Goal: Information Seeking & Learning: Learn about a topic

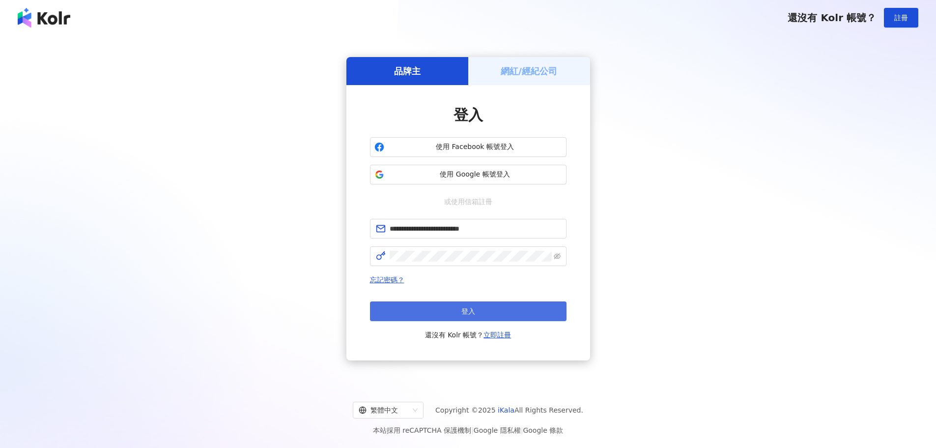
click at [503, 313] on button "登入" at bounding box center [468, 311] width 197 height 20
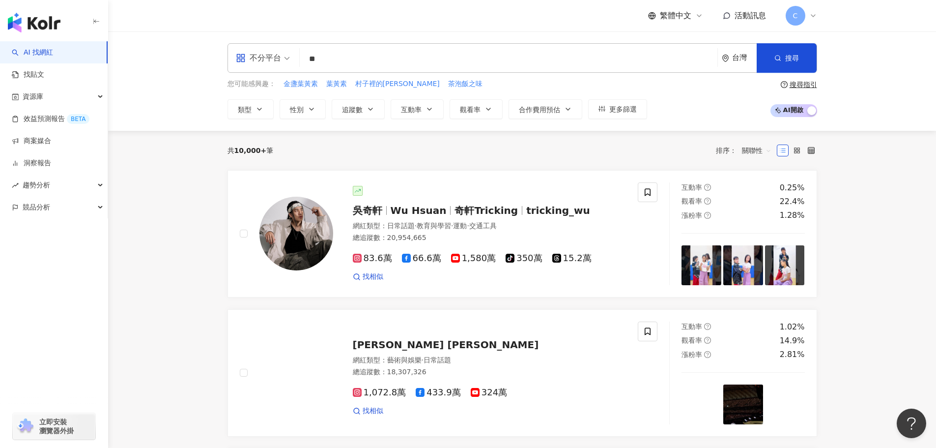
type input "*"
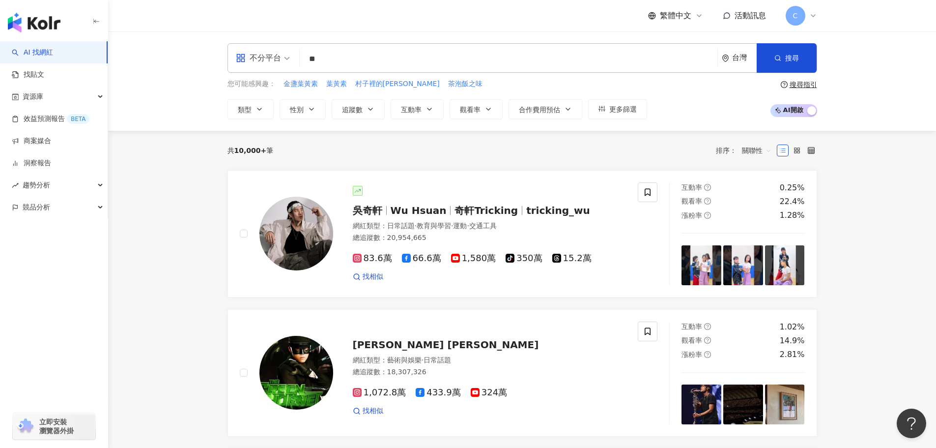
type input "*"
type input "****"
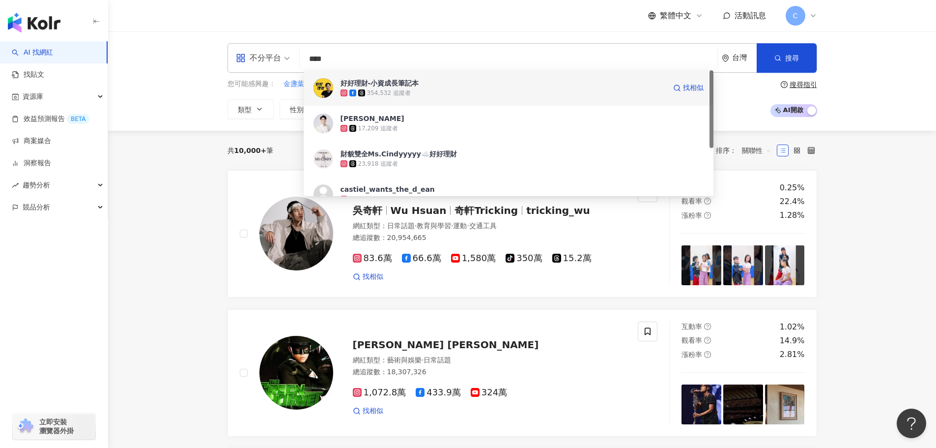
click at [417, 98] on div "好好理財-小資成長筆記本 354,532 追蹤者 找相似" at bounding box center [509, 87] width 410 height 35
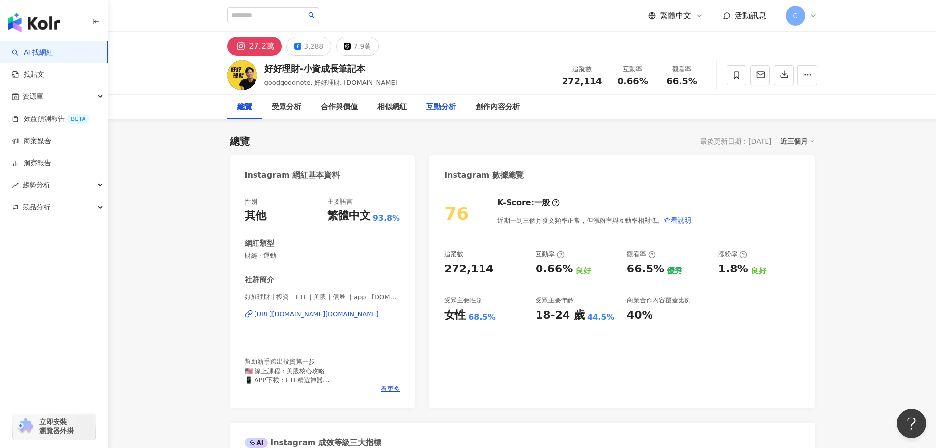
click at [451, 107] on div "互動分析" at bounding box center [441, 107] width 29 height 12
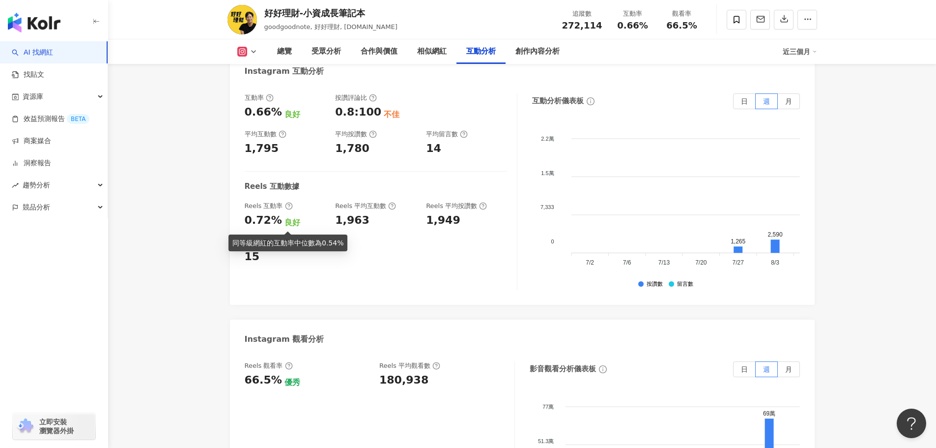
scroll to position [2088, 0]
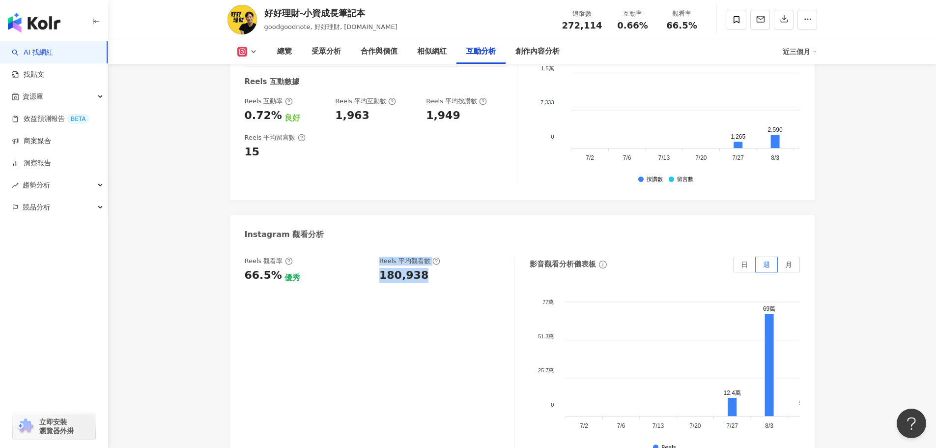
drag, startPoint x: 423, startPoint y: 279, endPoint x: 375, endPoint y: 285, distance: 49.0
click at [374, 279] on div "Reels 觀看率 66.5% 優秀 [PERSON_NAME] 平均觀看數 180,938" at bounding box center [375, 270] width 260 height 27
click at [395, 281] on div "180,938" at bounding box center [403, 275] width 49 height 15
click at [377, 281] on div "Reels 觀看率 66.5% 優秀 [PERSON_NAME] 平均觀看數 180,938" at bounding box center [375, 270] width 260 height 27
click at [419, 281] on div "180,938" at bounding box center [403, 275] width 49 height 15
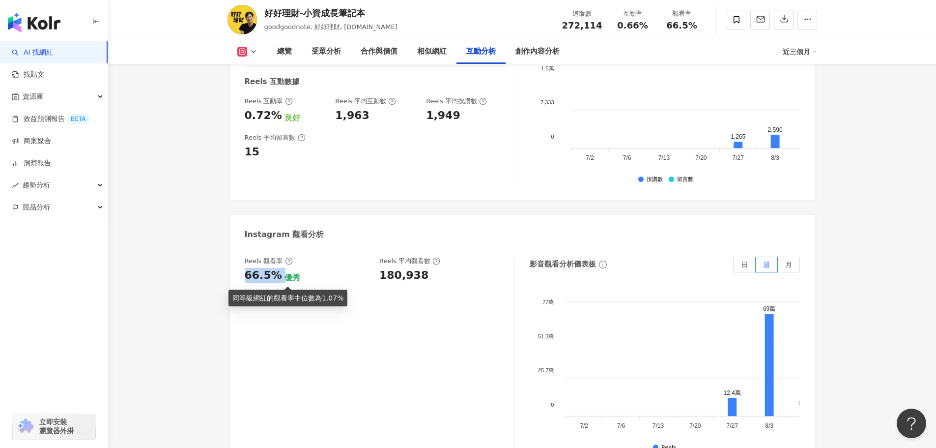
drag, startPoint x: 246, startPoint y: 278, endPoint x: 280, endPoint y: 279, distance: 33.4
click at [280, 279] on div "66.5% 優秀" at bounding box center [307, 275] width 125 height 15
drag, startPoint x: 381, startPoint y: 278, endPoint x: 429, endPoint y: 266, distance: 48.5
click at [445, 278] on div "Reels 觀看率 66.5% 優秀 [PERSON_NAME] 平均觀看數 180,938" at bounding box center [375, 270] width 260 height 27
click at [424, 287] on div "Reels 觀看率 66.5% 優秀 [PERSON_NAME] 平均觀看數 180,938" at bounding box center [380, 355] width 270 height 197
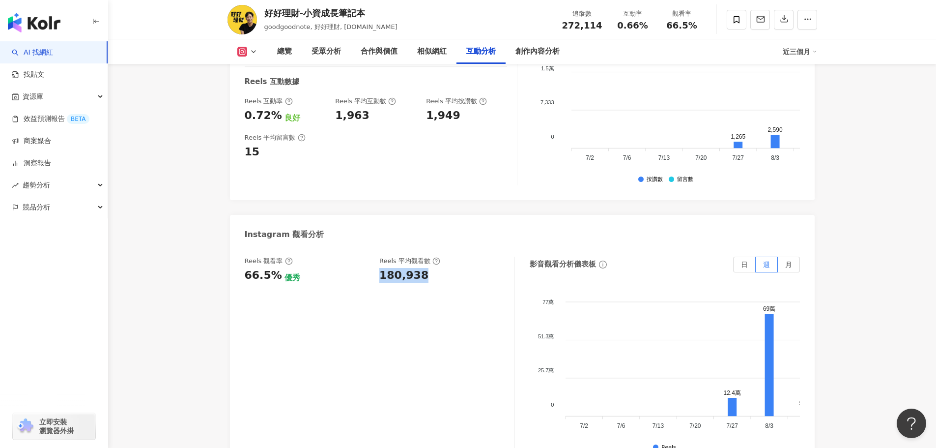
drag, startPoint x: 378, startPoint y: 279, endPoint x: 441, endPoint y: 279, distance: 62.4
click at [441, 279] on div "Reels 觀看率 66.5% 優秀 [PERSON_NAME] 平均觀看數 180,938" at bounding box center [375, 270] width 260 height 27
